Goal: Information Seeking & Learning: Learn about a topic

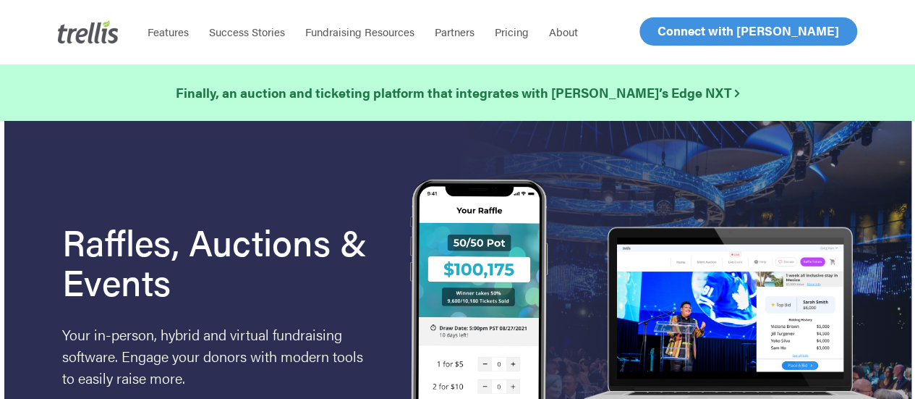
click at [684, 30] on span "Log In" at bounding box center [674, 30] width 35 height 17
click at [674, 31] on span "Log In" at bounding box center [674, 30] width 35 height 17
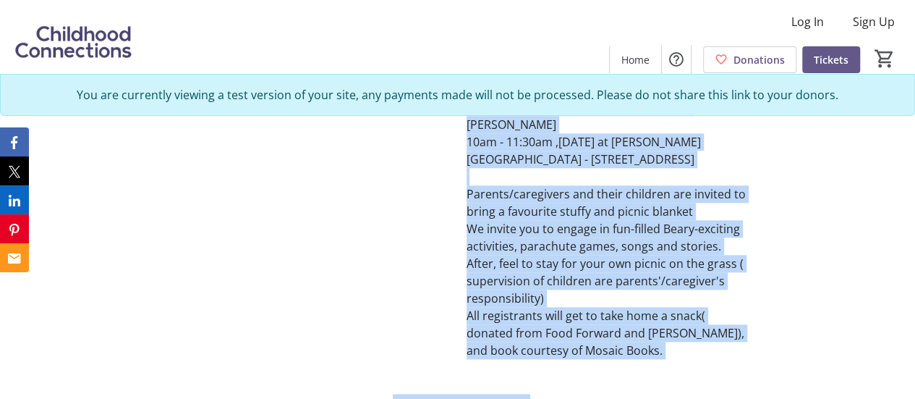
scroll to position [813, 0]
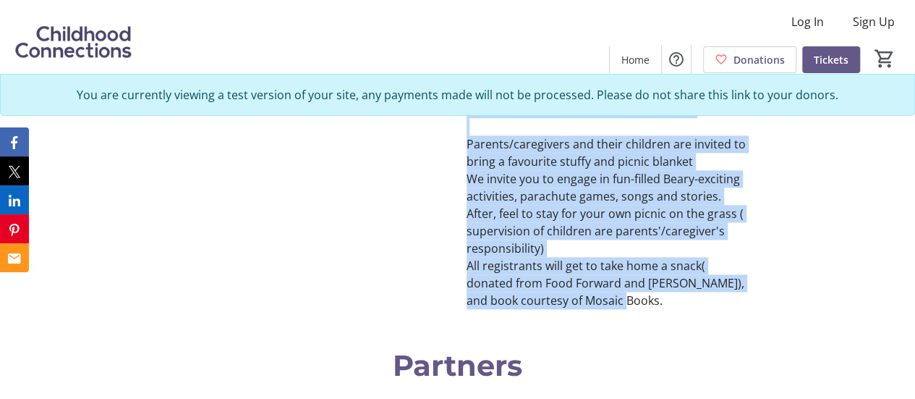
drag, startPoint x: 472, startPoint y: 153, endPoint x: 602, endPoint y: 220, distance: 146.6
click at [602, 220] on div "Annual Teddy Bear Picnic 10:00am – 11:30am: 10am - 11:30am ,[GEOGRAPHIC_DATA][D…" at bounding box center [611, 80] width 288 height 457
copy div "Annual Teddy Bear Picnic 10:00am – 11:30am: 10am - 11:30am ,[GEOGRAPHIC_DATA][D…"
click at [582, 225] on div "Annual Teddy Bear Picnic 10:00am – 11:30am: 10am - 11:30am ,[GEOGRAPHIC_DATA][D…" at bounding box center [457, 80] width 915 height 492
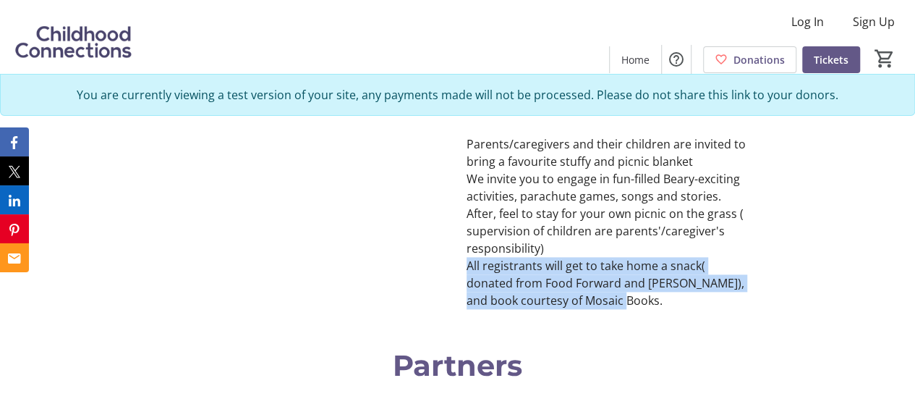
drag, startPoint x: 568, startPoint y: 217, endPoint x: 459, endPoint y: 174, distance: 117.6
click at [459, 174] on div "10:00am – 11:30am: 10am - 11:30am ,[GEOGRAPHIC_DATA][DATE] at [PERSON_NAME][GEO…" at bounding box center [610, 118] width 305 height 382
copy p "All registrants will get to take home a snack( donated from Food Forward and [P…"
